Goal: Navigation & Orientation: Find specific page/section

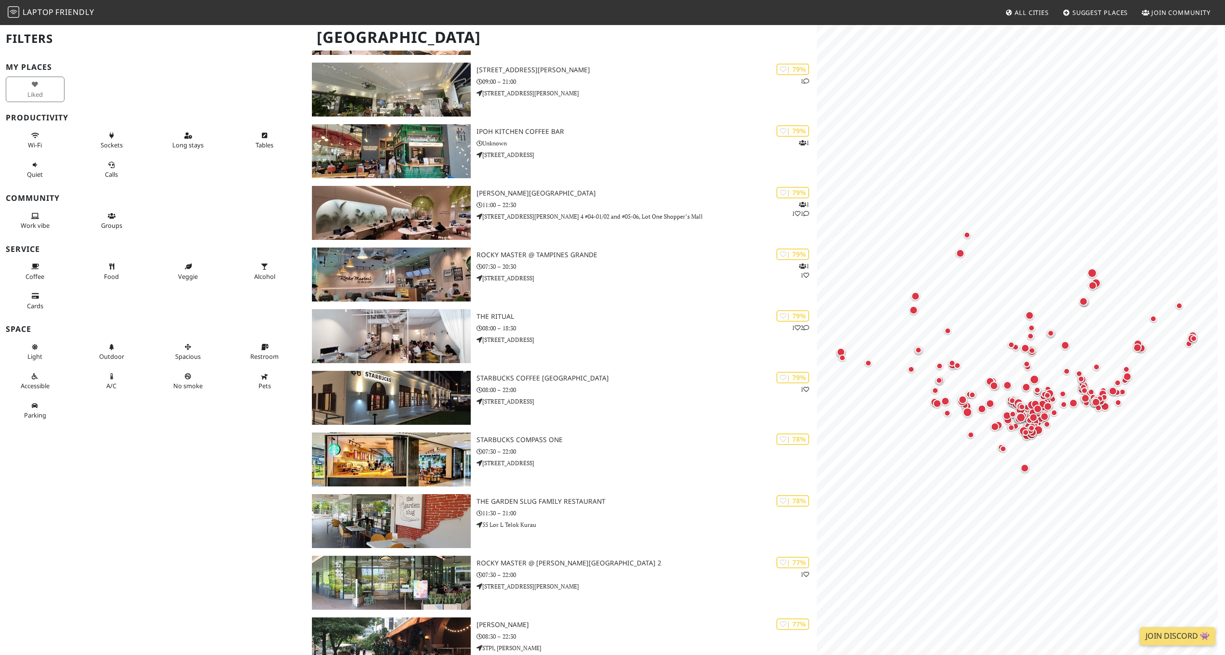
scroll to position [1102, 0]
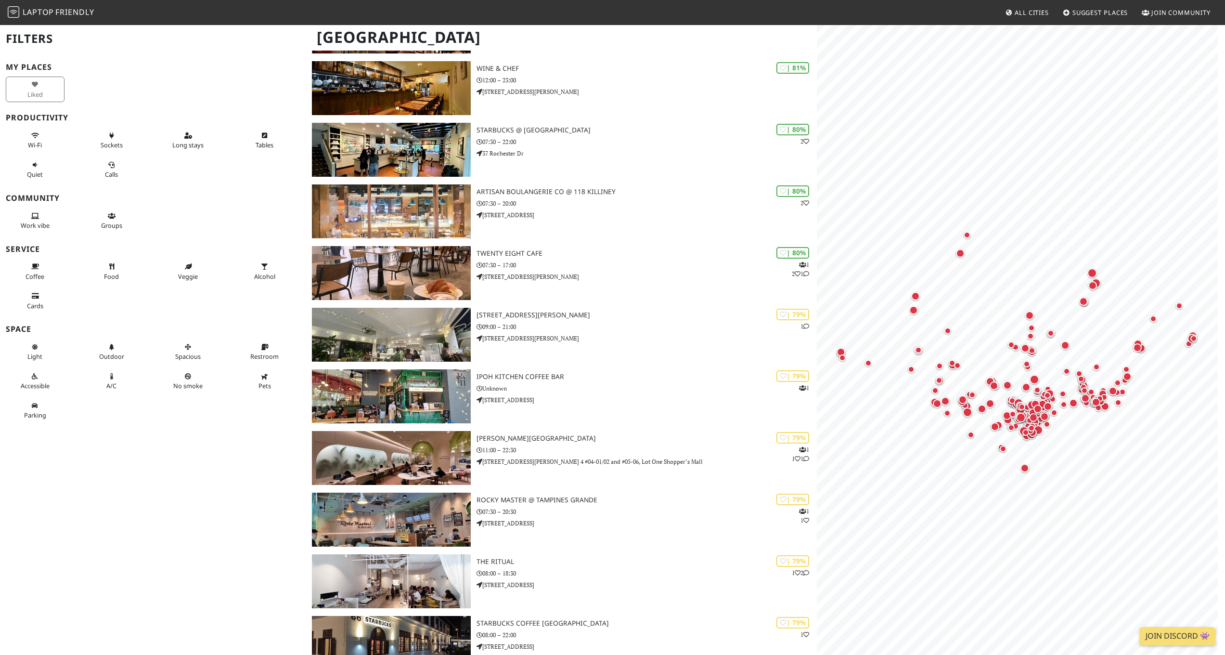
click at [16, 19] on link "Laptop Friendly" at bounding box center [51, 12] width 87 height 17
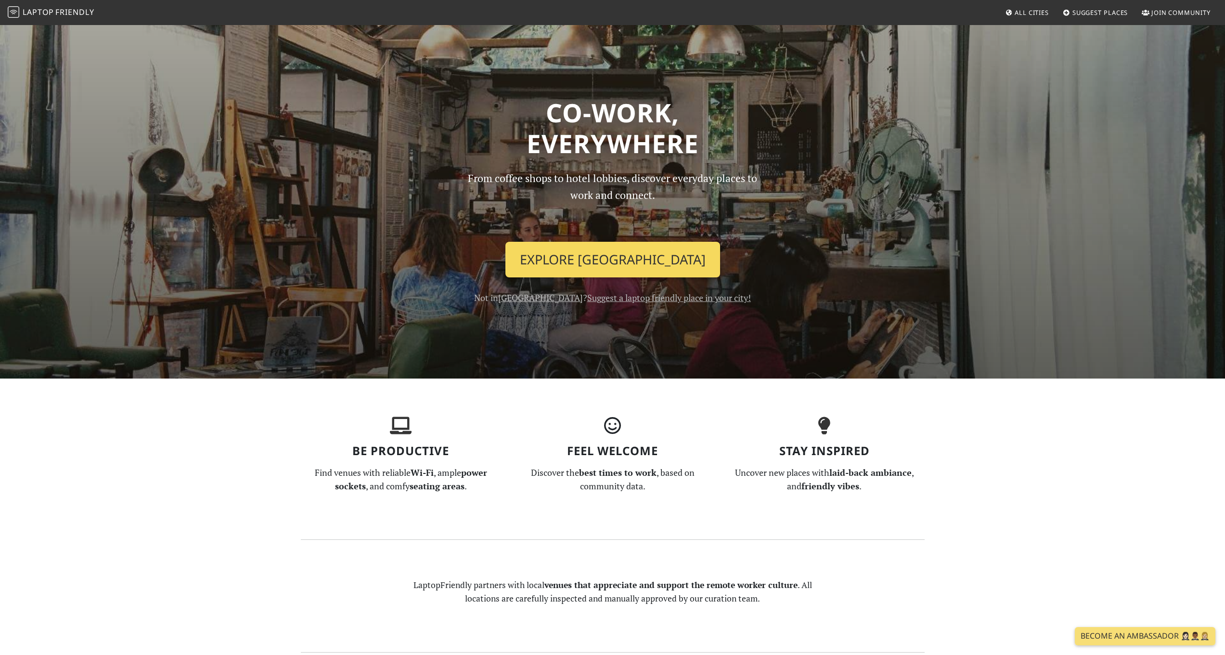
click at [623, 261] on link "Explore [GEOGRAPHIC_DATA]" at bounding box center [612, 260] width 215 height 36
click at [608, 265] on link "Explore [GEOGRAPHIC_DATA]" at bounding box center [612, 260] width 215 height 36
click at [629, 256] on link "Explore Singapore" at bounding box center [612, 260] width 215 height 36
